Goal: Navigation & Orientation: Find specific page/section

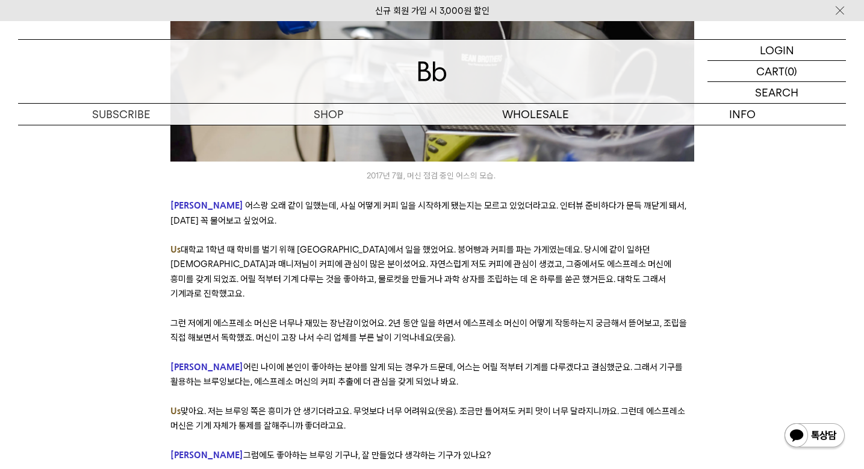
scroll to position [1698, 0]
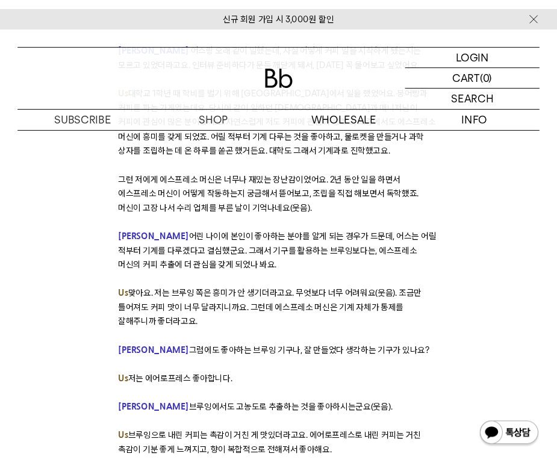
scroll to position [1606, 0]
